Goal: Information Seeking & Learning: Learn about a topic

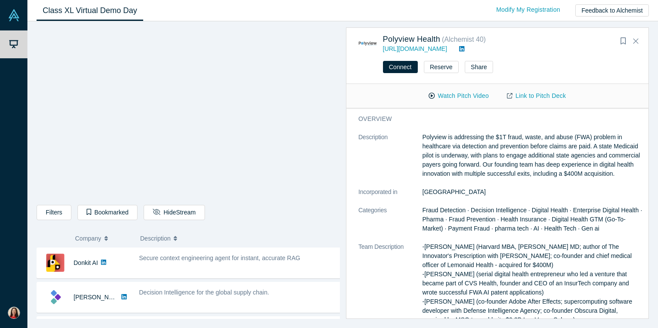
scroll to position [59, 0]
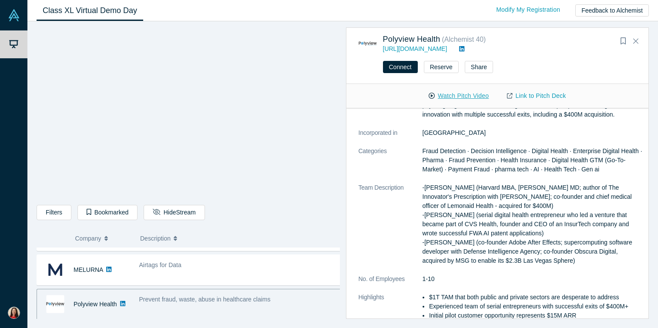
click at [472, 95] on button "Watch Pitch Video" at bounding box center [458, 95] width 78 height 15
click at [545, 93] on link "Link to Pitch Deck" at bounding box center [536, 95] width 77 height 15
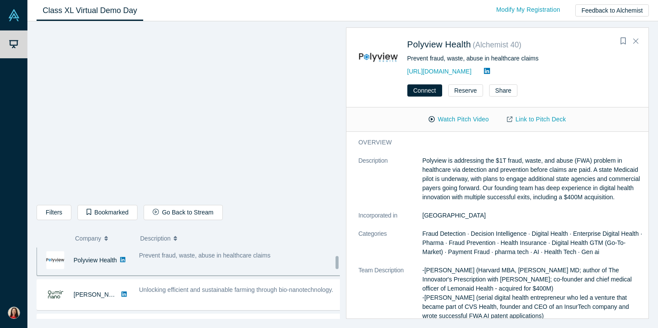
scroll to position [24, 0]
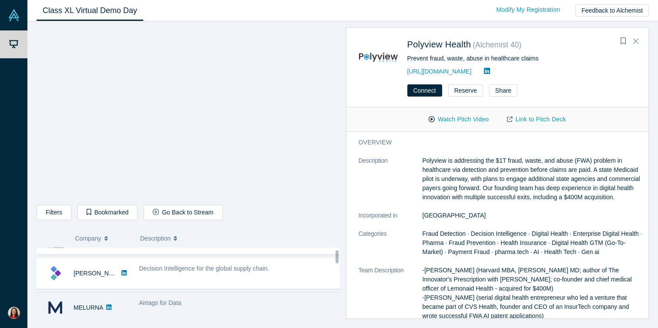
click at [161, 303] on span "Airtags for Data" at bounding box center [160, 302] width 42 height 7
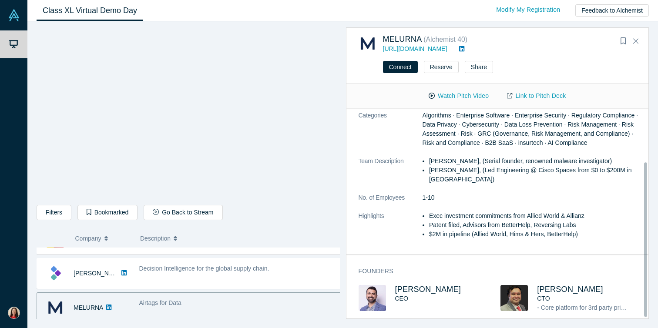
scroll to position [72, 0]
click at [468, 95] on button "Watch Pitch Video" at bounding box center [458, 95] width 78 height 15
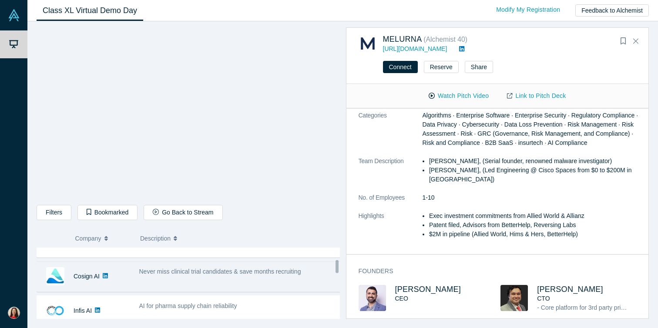
scroll to position [187, 0]
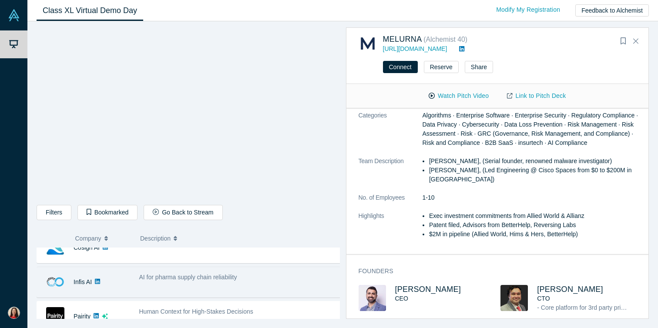
click at [220, 278] on span "AI for pharma supply chain reliability" at bounding box center [188, 277] width 98 height 7
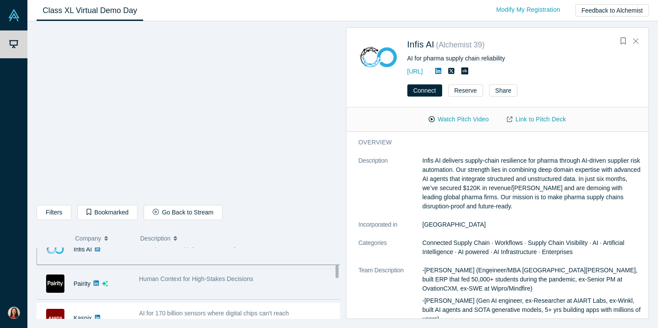
scroll to position [221, 0]
click at [196, 277] on span "Human Context for High-Stakes Decisions" at bounding box center [196, 277] width 114 height 7
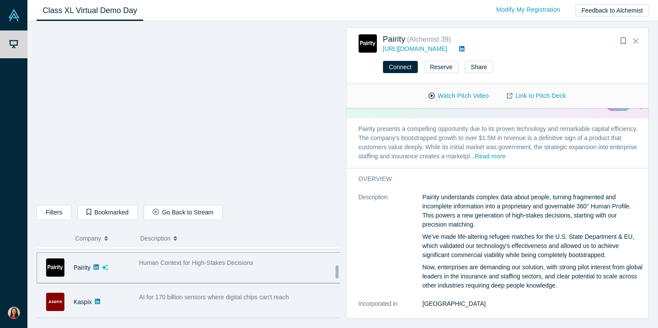
scroll to position [238, 0]
click at [225, 292] on span "AI for 170 billion sensors where digital chips can't reach" at bounding box center [214, 295] width 150 height 7
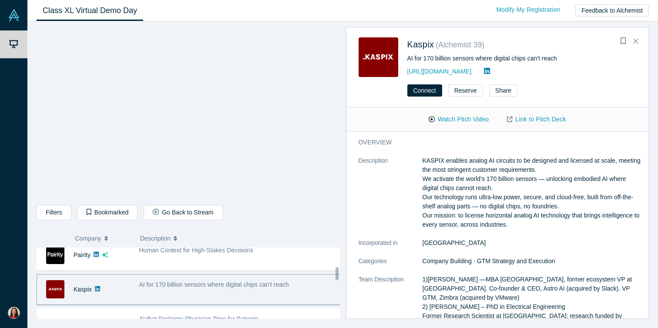
scroll to position [248, 0]
click at [526, 120] on link "Link to Pitch Deck" at bounding box center [536, 119] width 77 height 15
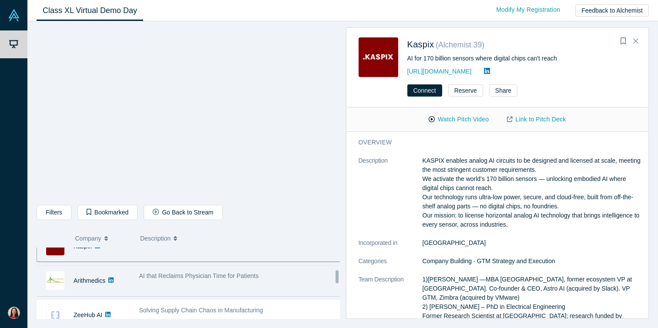
scroll to position [292, 0]
click at [235, 278] on span "AI that Reclaims Physician Time for Patients" at bounding box center [199, 275] width 120 height 7
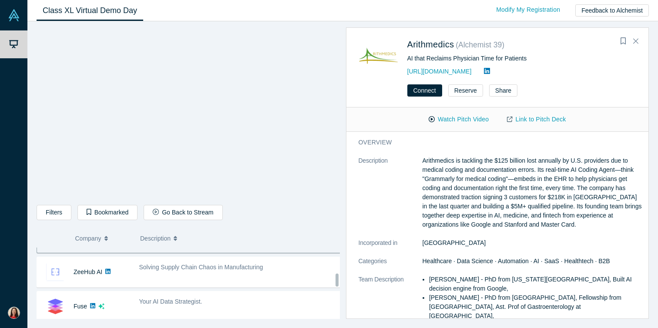
scroll to position [336, 0]
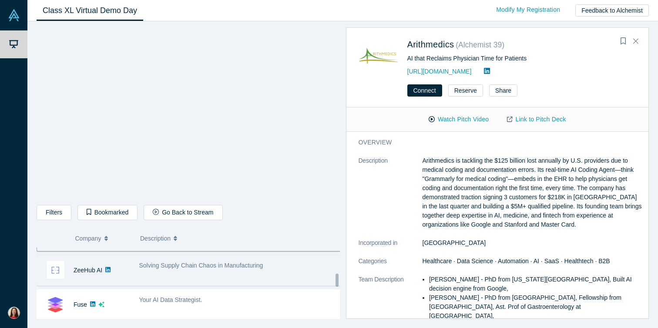
click at [272, 277] on div "Solving Supply Chain Chaos in Manufacturing" at bounding box center [239, 270] width 211 height 27
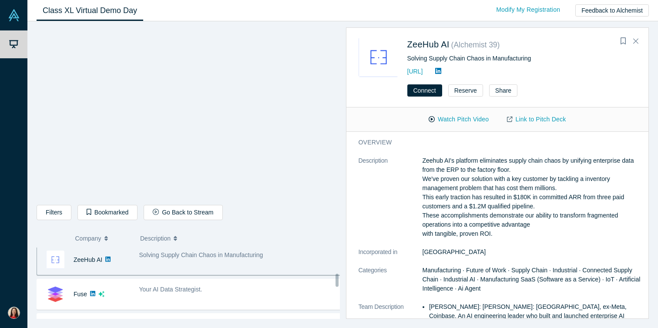
scroll to position [376, 0]
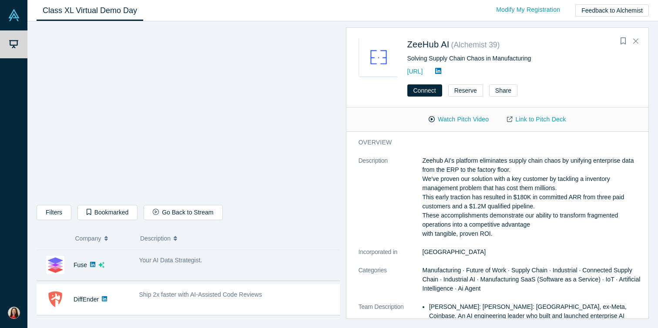
click at [272, 276] on div "Your AI Data Strategist." at bounding box center [239, 264] width 211 height 27
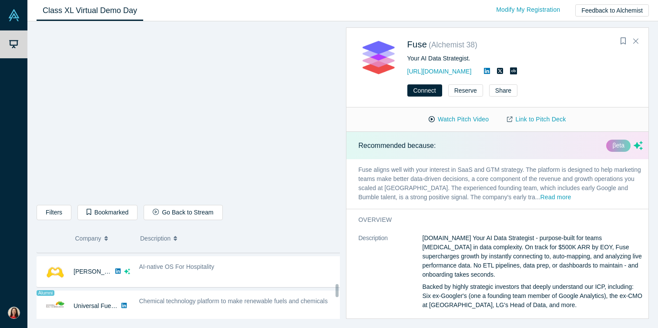
scroll to position [475, 0]
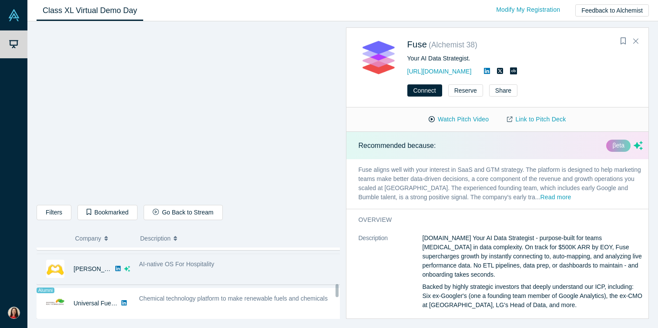
click at [272, 263] on div "AI-native OS For Hospitality" at bounding box center [240, 264] width 202 height 9
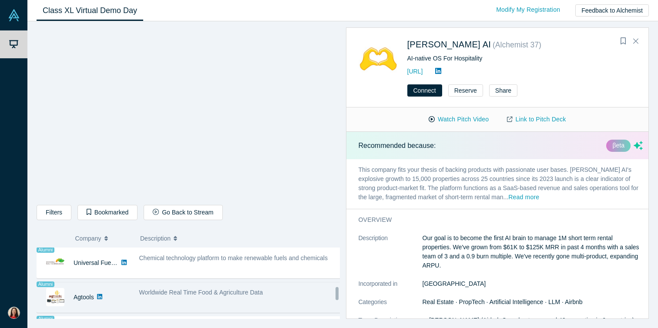
scroll to position [514, 0]
click at [290, 302] on div "Worldwide Real Time Food & Agriculture Data" at bounding box center [239, 298] width 211 height 27
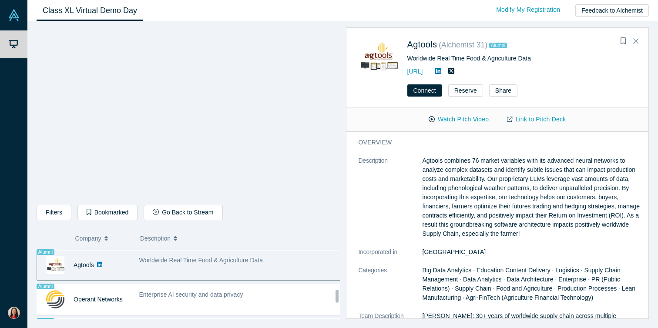
scroll to position [550, 0]
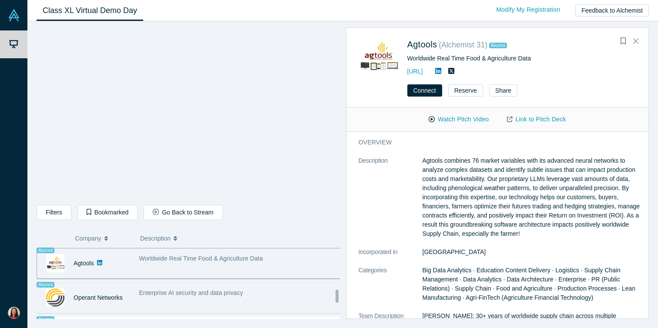
click at [281, 300] on div "Enterprise AI security and data privacy" at bounding box center [239, 297] width 211 height 27
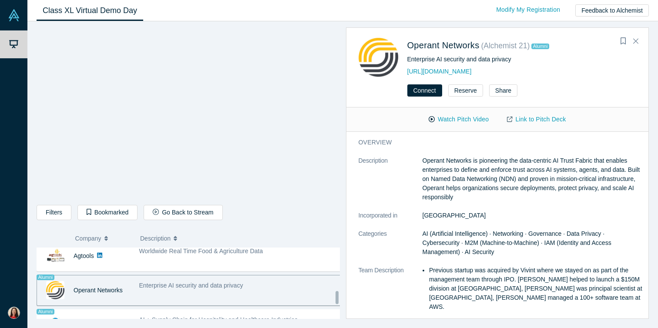
scroll to position [577, 0]
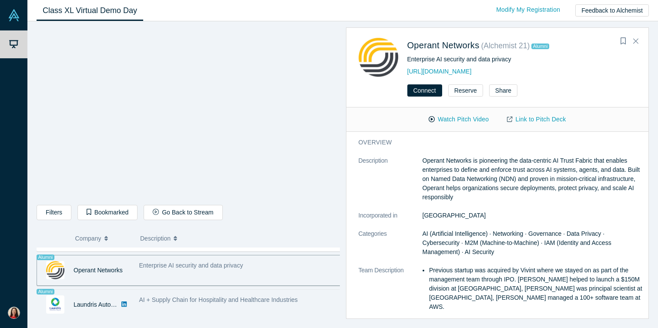
click at [272, 312] on div "AI + Supply Chain for Hospitality and Healthcare Industries" at bounding box center [239, 304] width 211 height 27
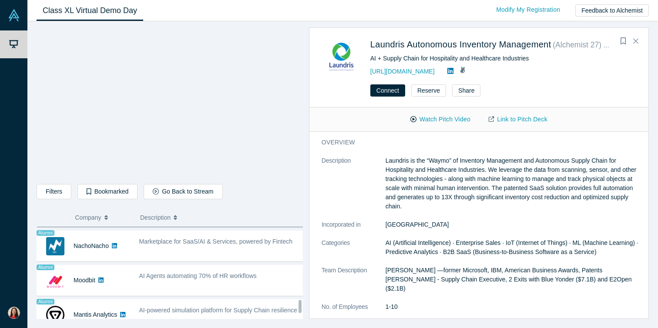
scroll to position [648, 0]
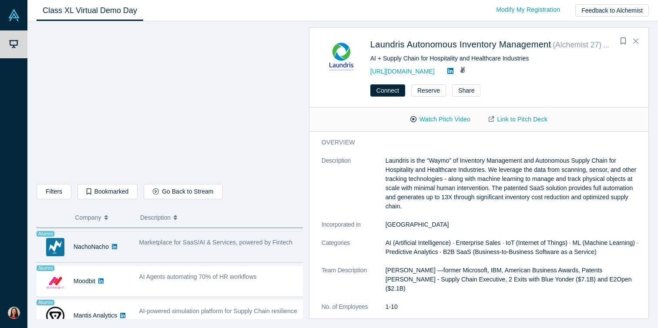
click at [228, 247] on div "Marketplace for SaaS/AI & Services, powered by Fintech" at bounding box center [221, 242] width 165 height 9
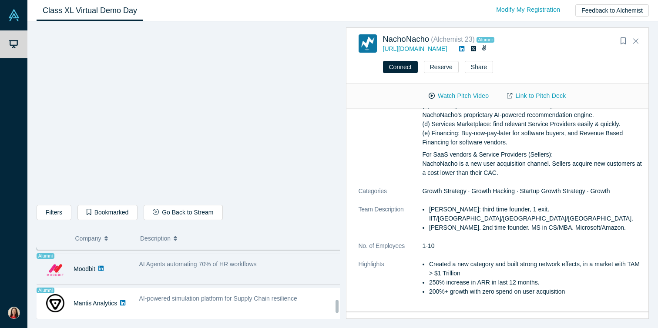
scroll to position [686, 0]
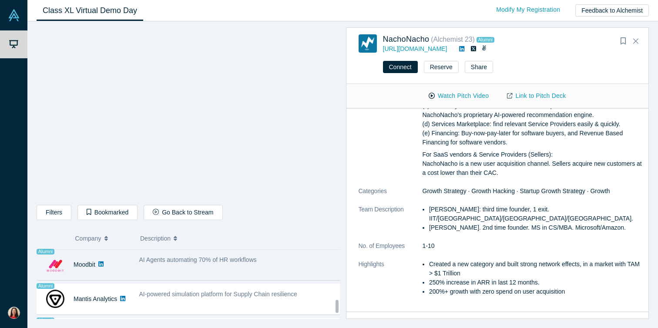
click at [256, 271] on div "AI Agents automating 70% of HR workflows" at bounding box center [239, 264] width 211 height 27
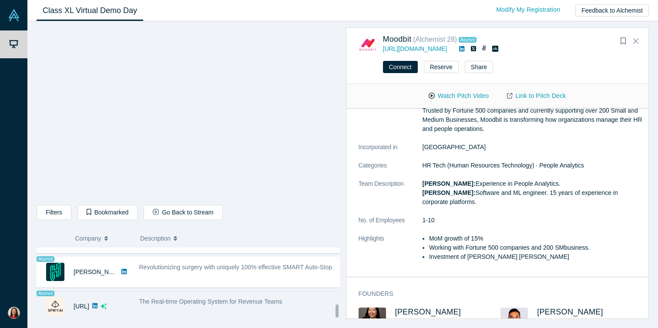
scroll to position [753, 0]
click at [300, 305] on div "The Real-time Operating System for Revenue Teams" at bounding box center [239, 306] width 211 height 27
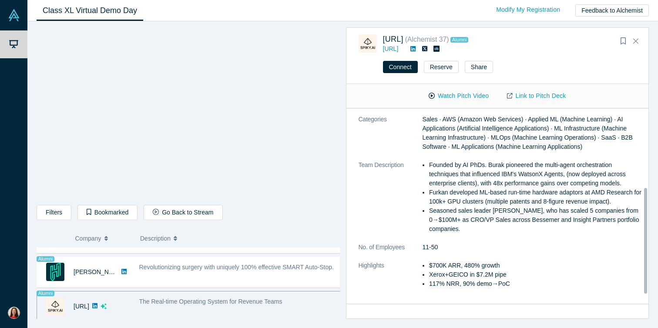
scroll to position [205, 0]
